Goal: Book appointment/travel/reservation

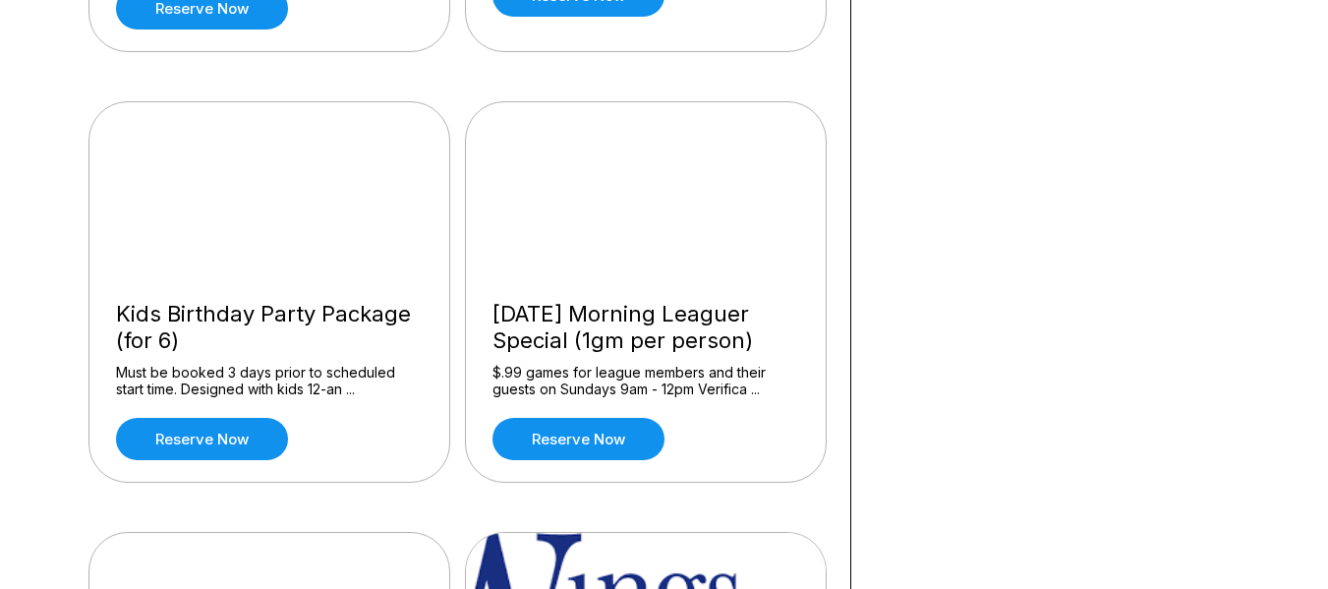
scroll to position [1834, 0]
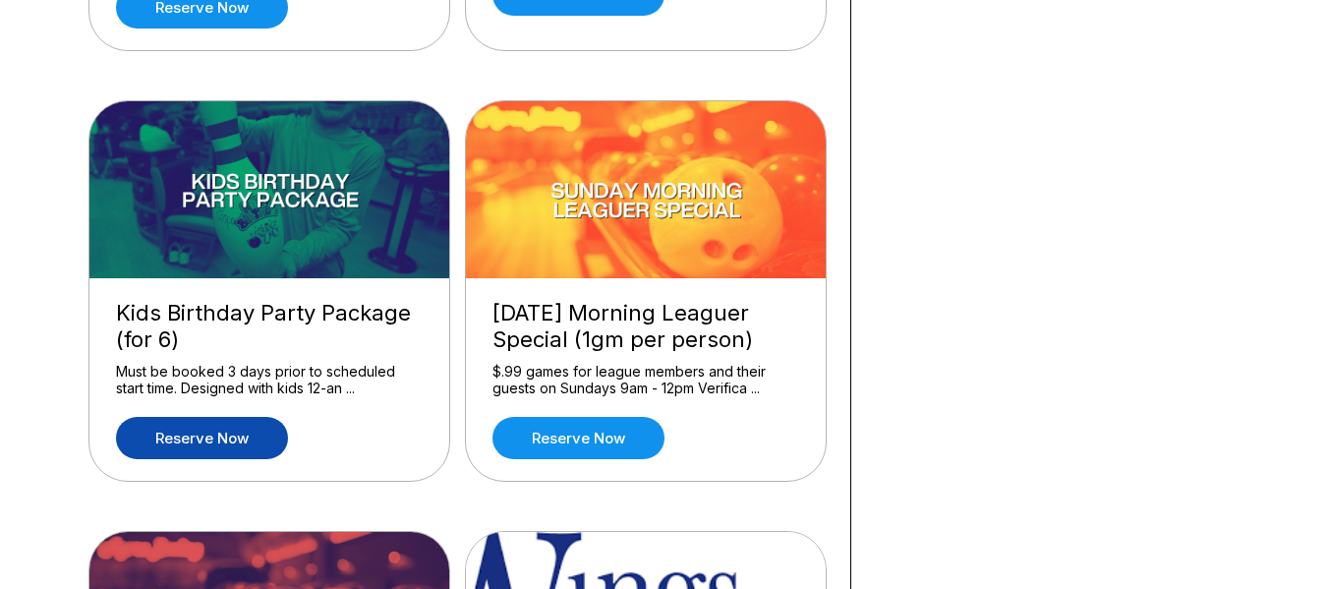
click at [222, 432] on link "Reserve now" at bounding box center [202, 438] width 172 height 42
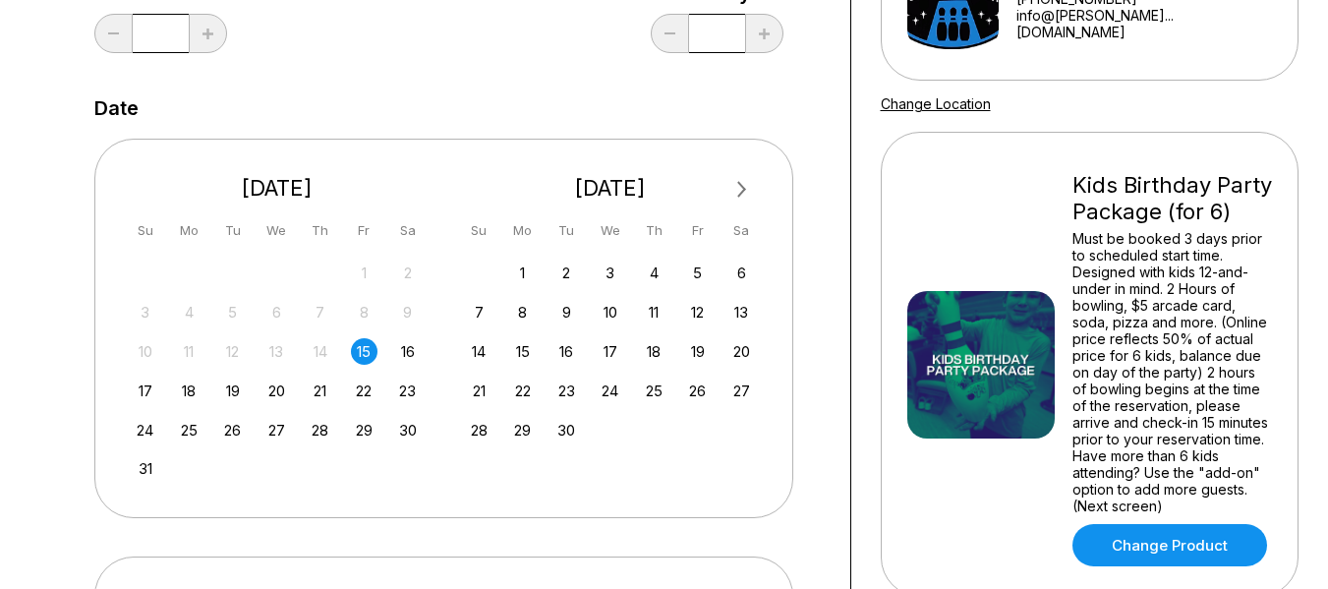
scroll to position [314, 0]
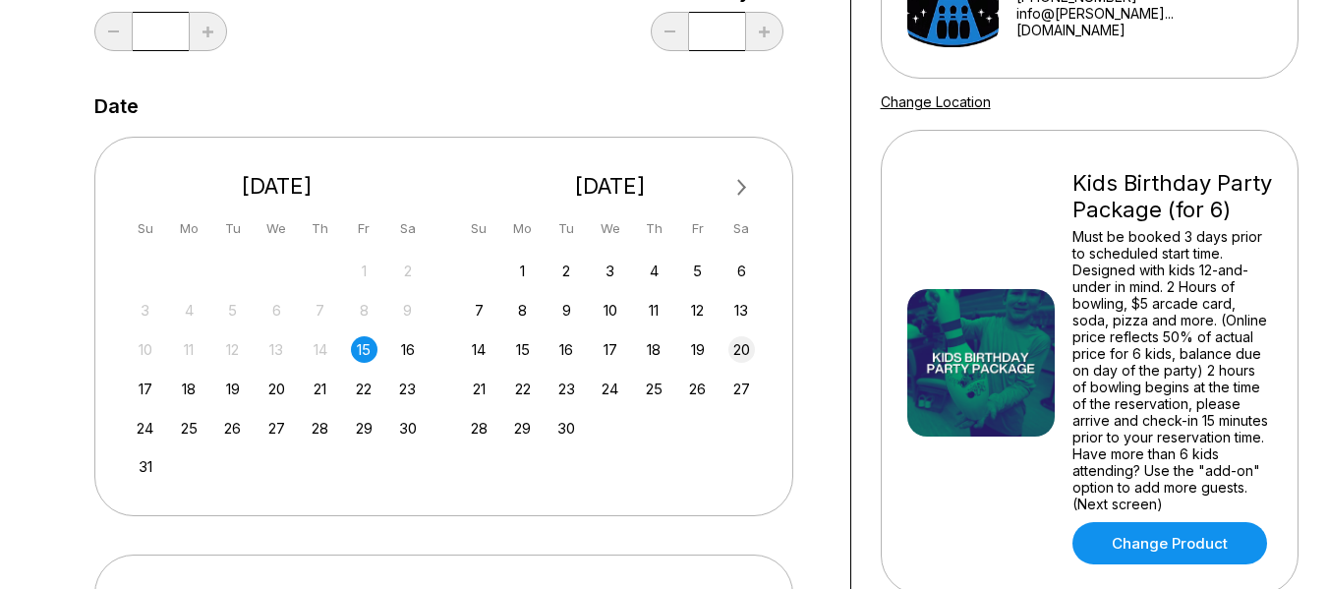
click at [748, 354] on div "20" at bounding box center [741, 349] width 27 height 27
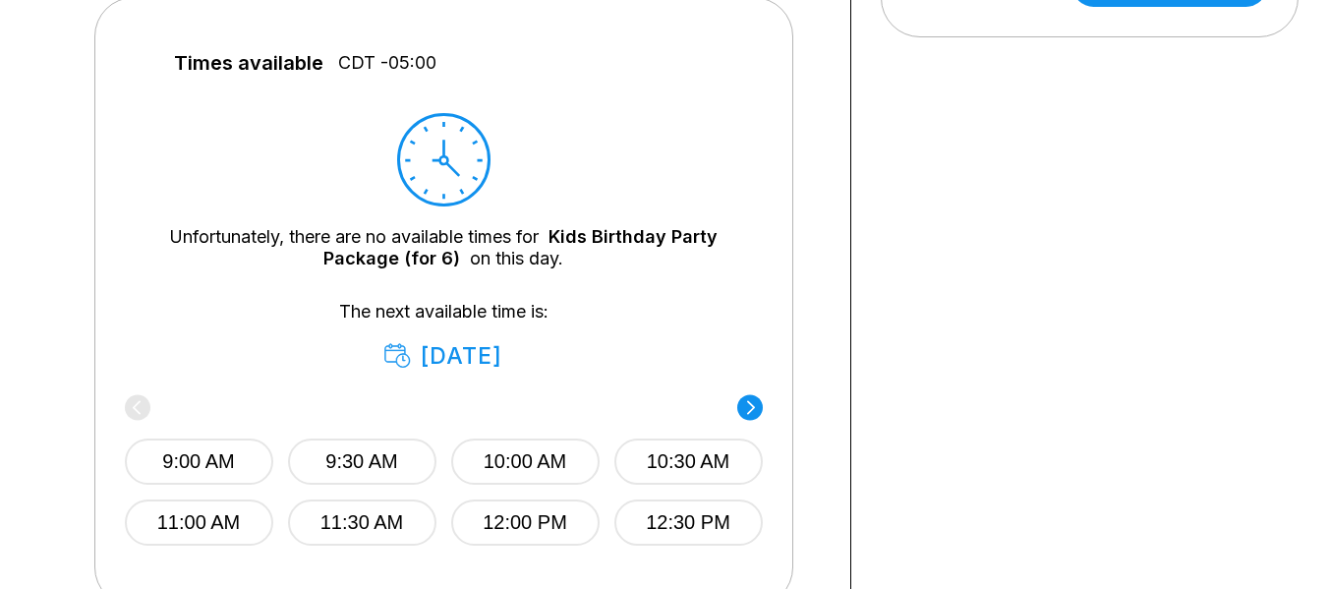
scroll to position [873, 0]
click at [550, 453] on button "10:00 AM" at bounding box center [525, 460] width 148 height 46
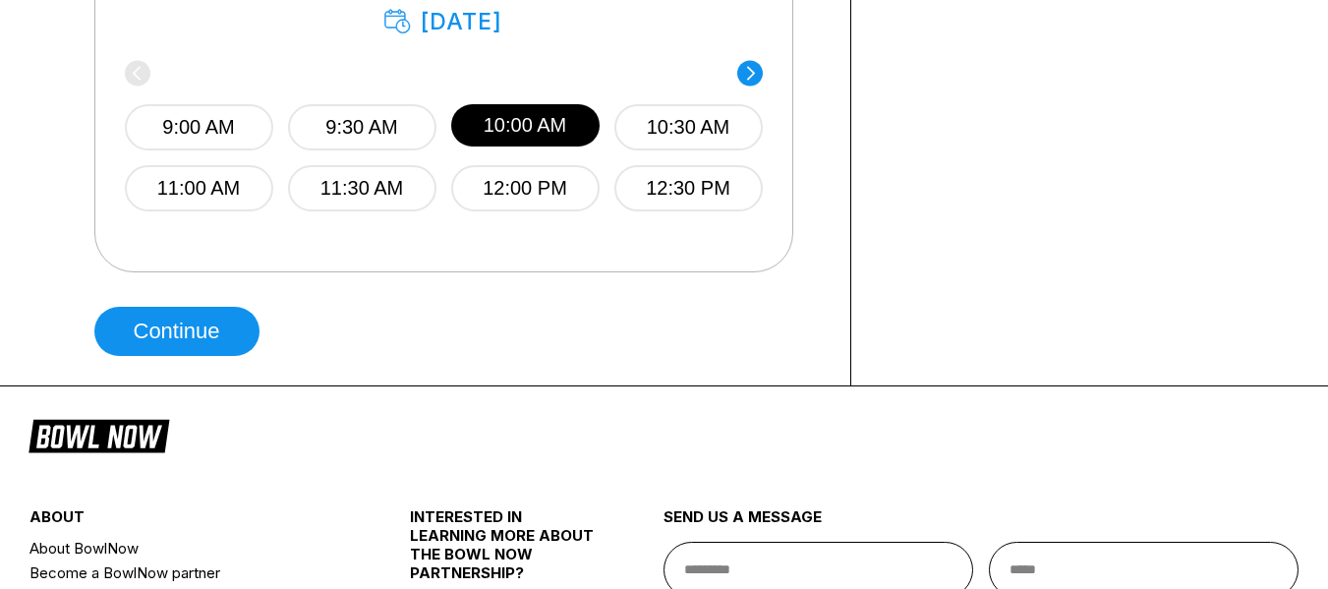
scroll to position [1193, 0]
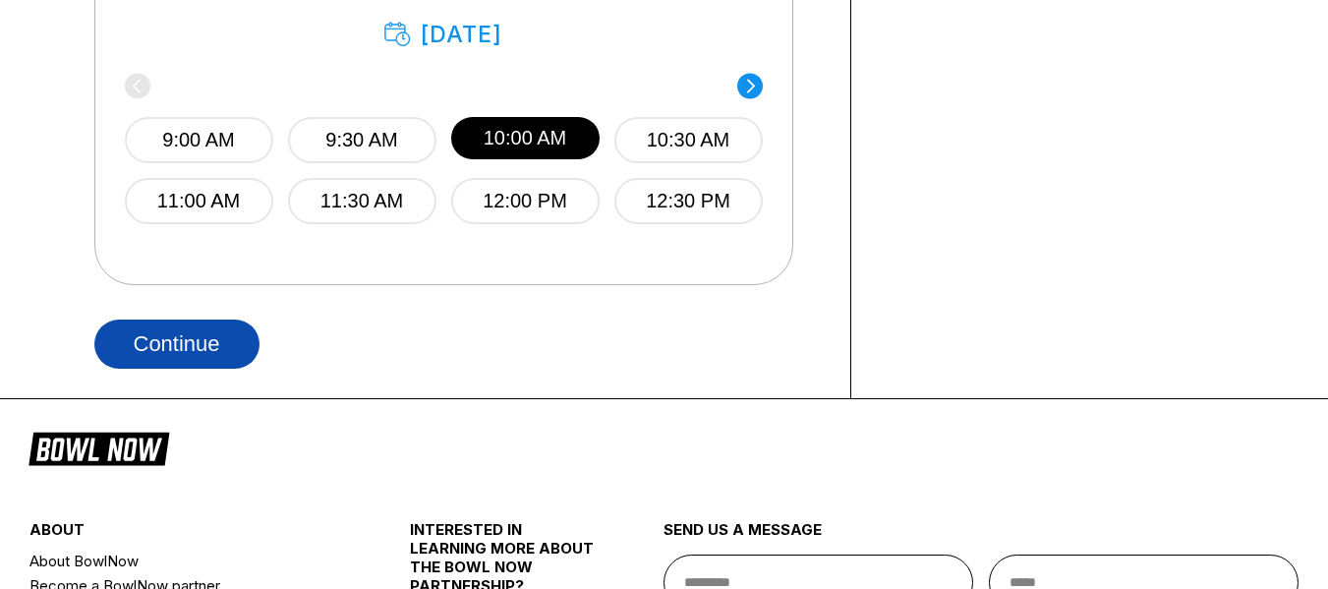
click at [172, 324] on button "Continue" at bounding box center [176, 343] width 165 height 49
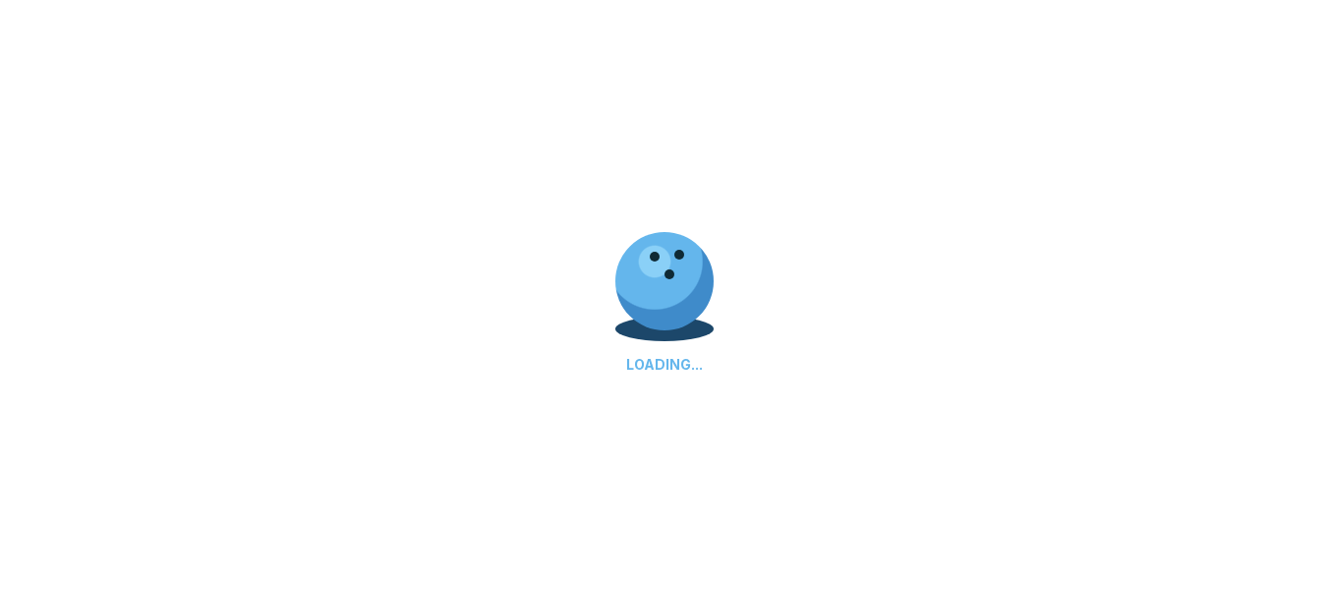
select select "**"
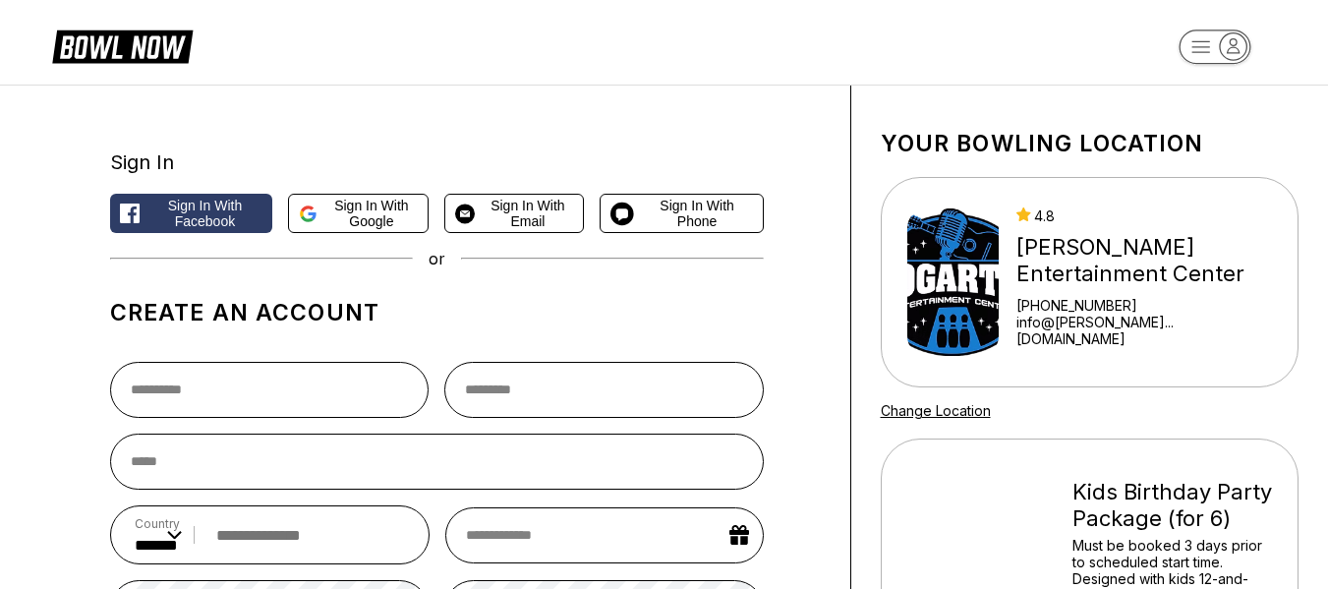
scroll to position [0, 0]
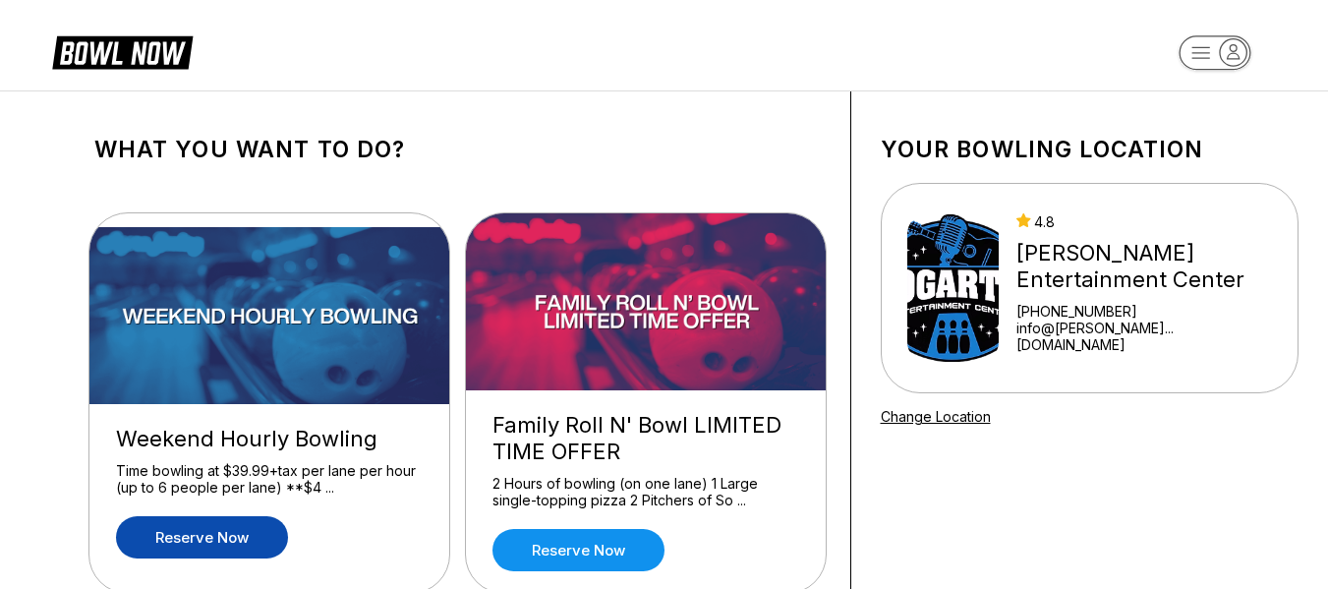
click at [242, 527] on link "Reserve now" at bounding box center [202, 537] width 172 height 42
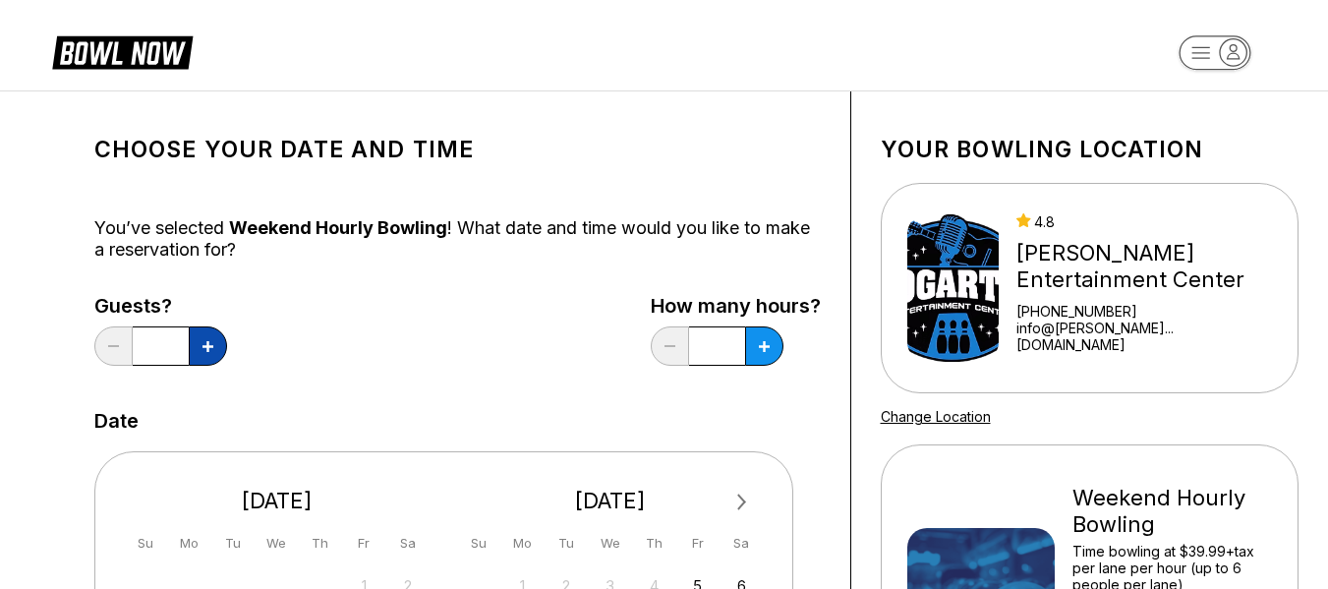
click at [213, 351] on button at bounding box center [208, 345] width 38 height 39
type input "*"
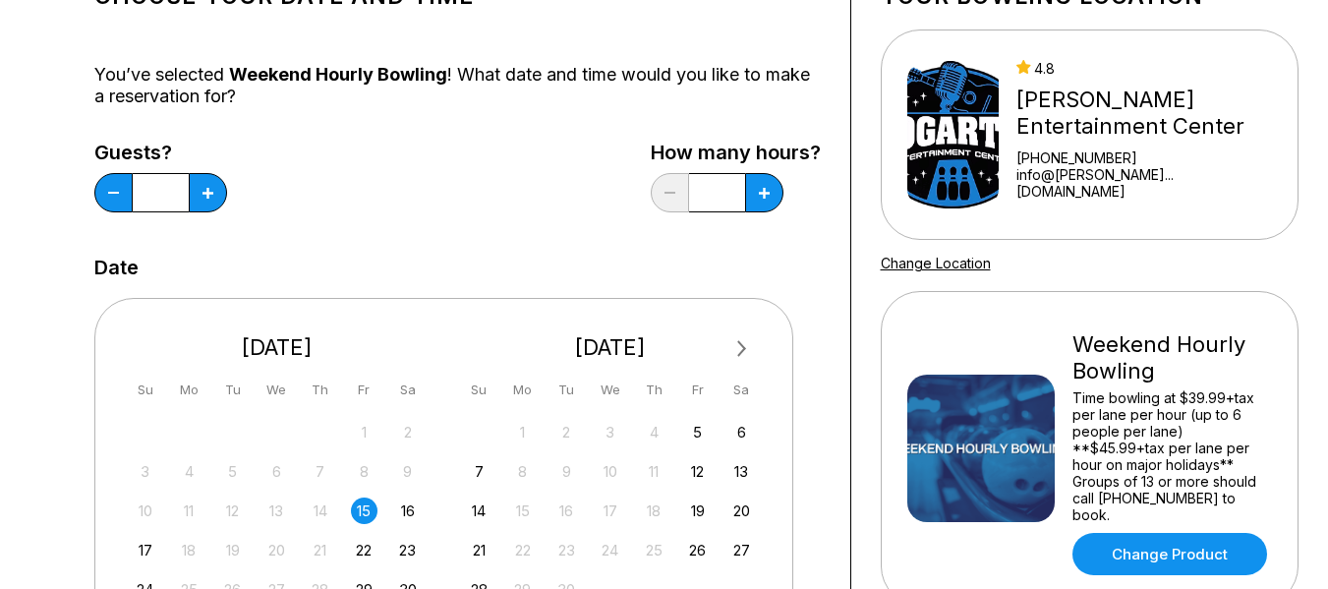
scroll to position [186, 0]
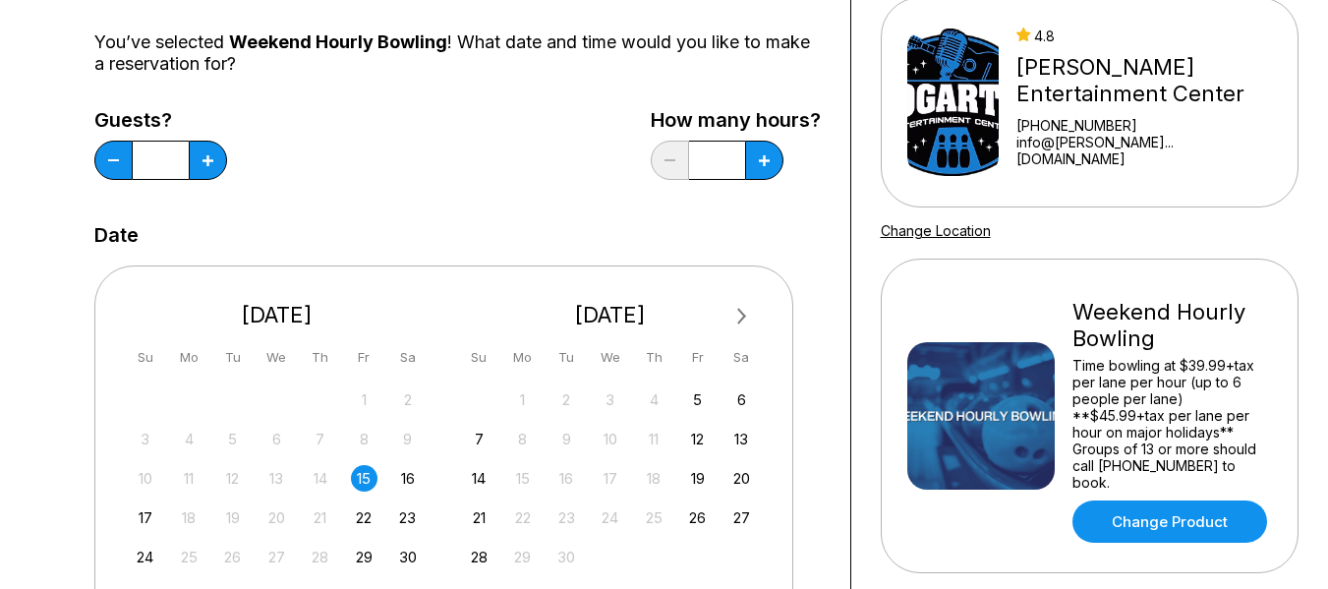
click at [367, 479] on div "15" at bounding box center [364, 478] width 27 height 27
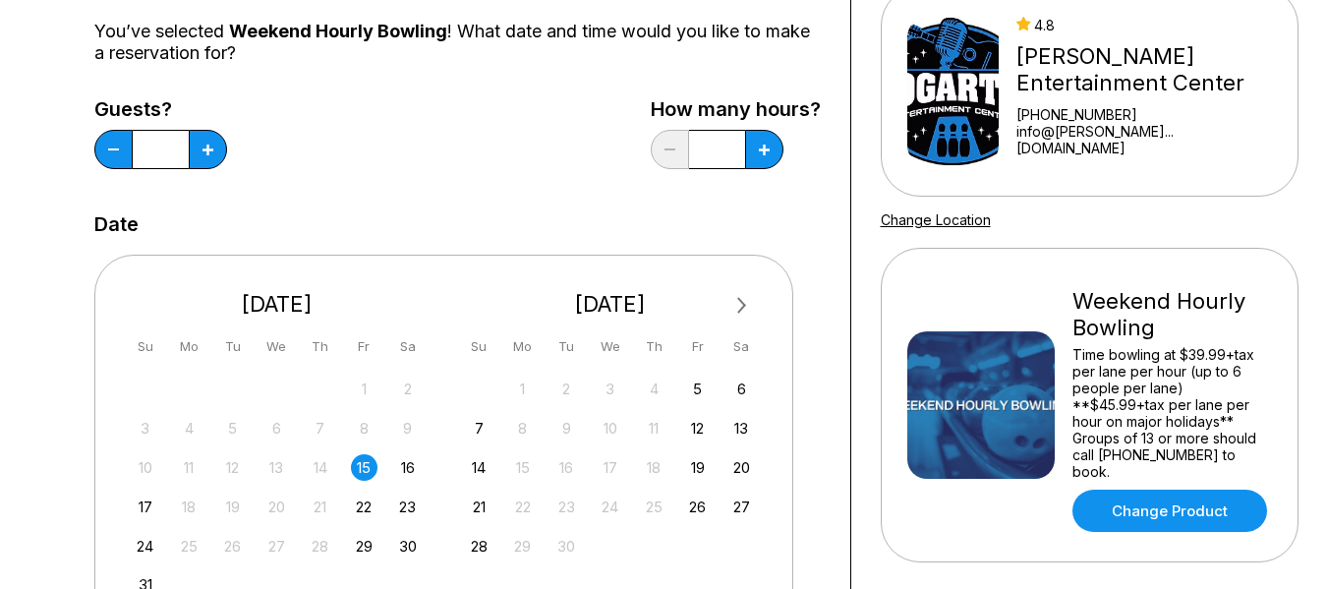
scroll to position [0, 0]
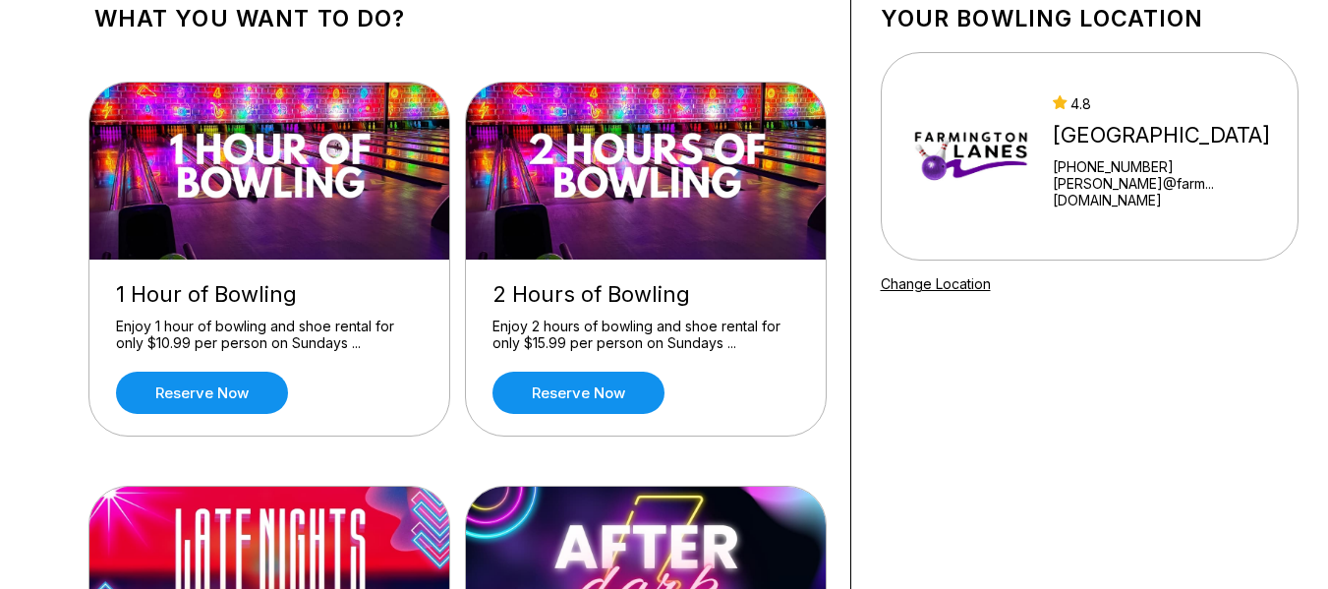
scroll to position [132, 0]
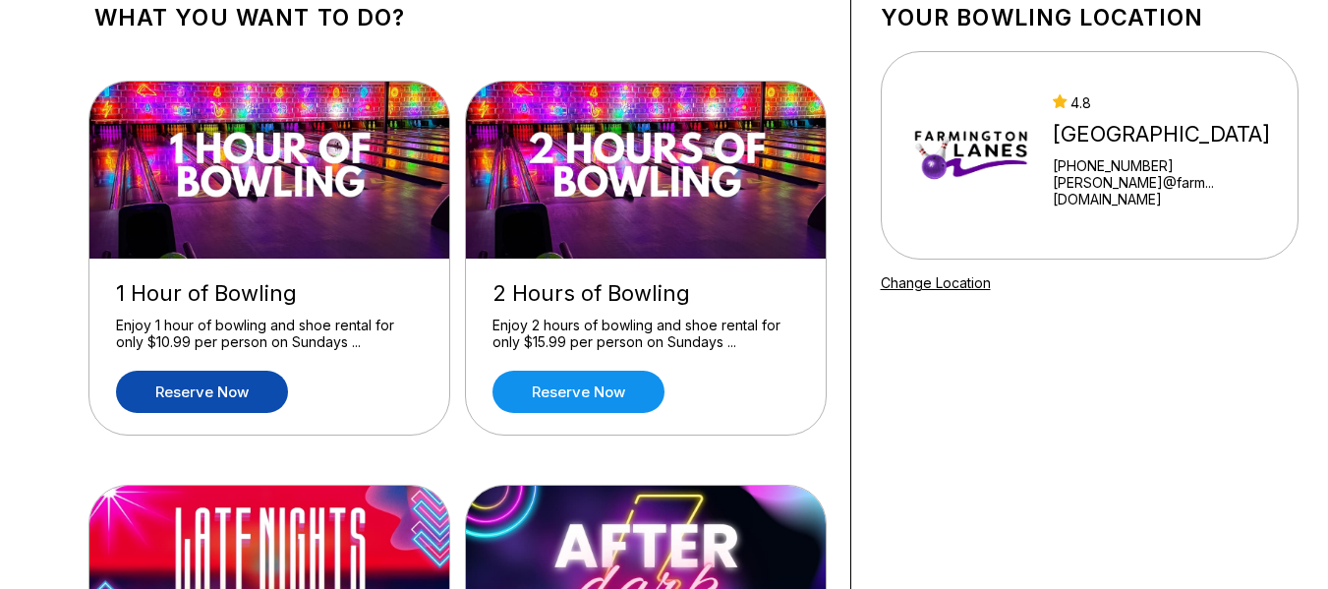
click at [236, 379] on link "Reserve now" at bounding box center [202, 391] width 172 height 42
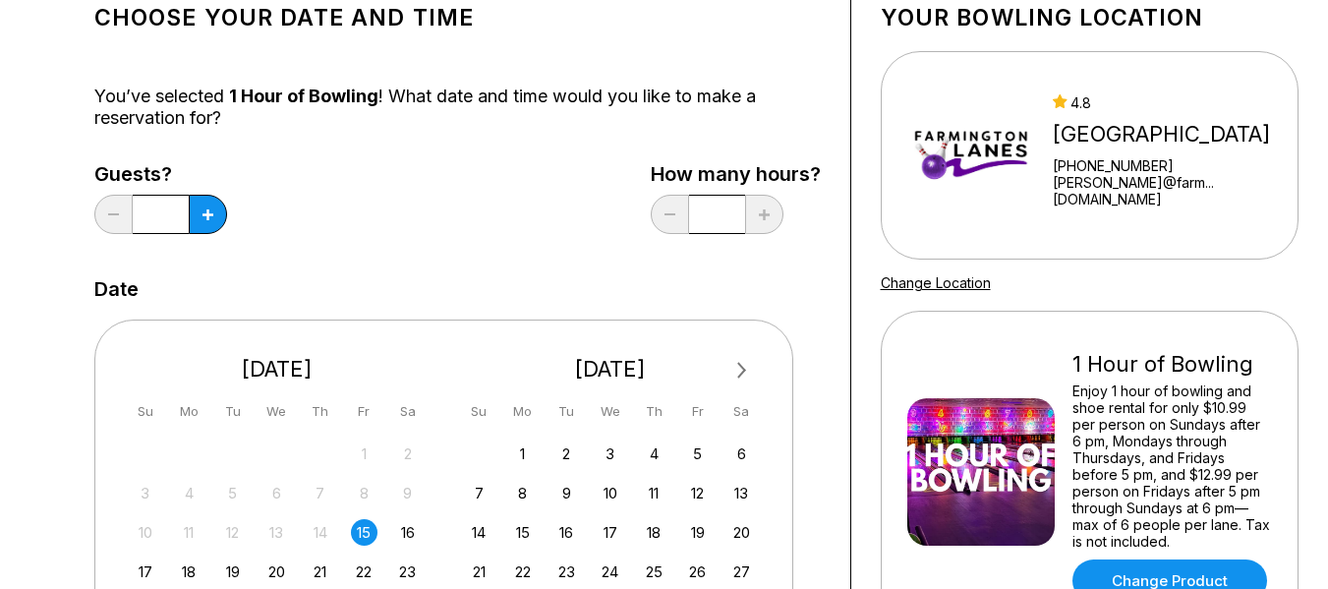
scroll to position [0, 0]
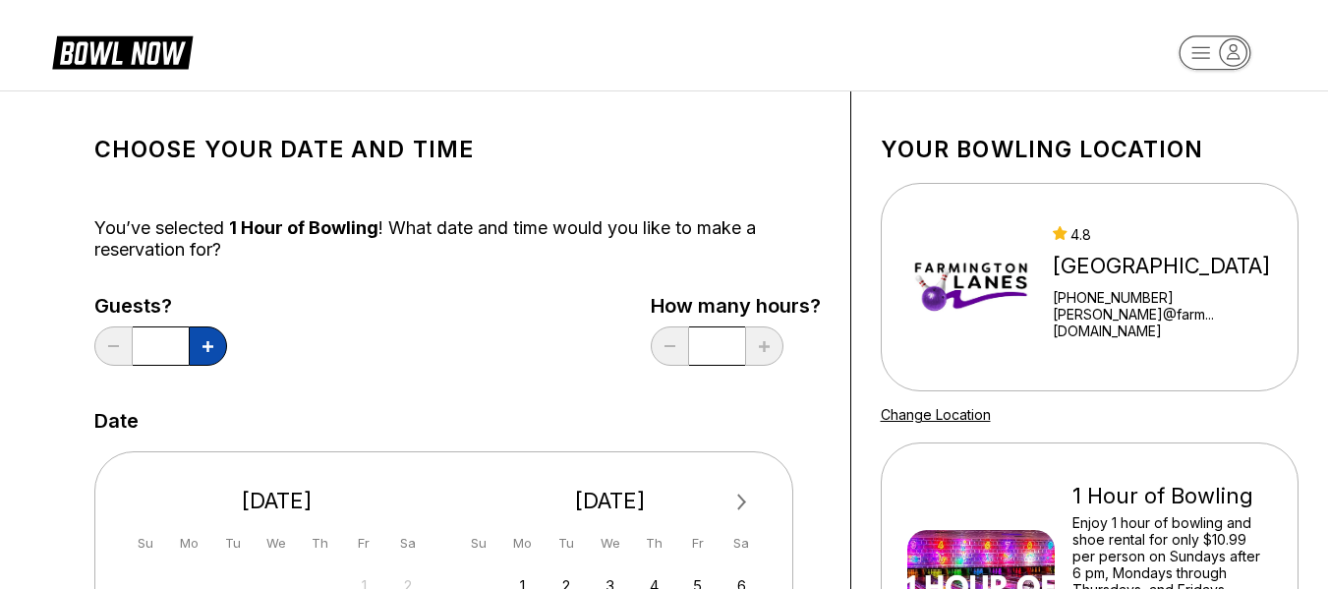
click at [208, 349] on icon at bounding box center [207, 346] width 11 height 11
type input "*"
